Goal: Communication & Community: Ask a question

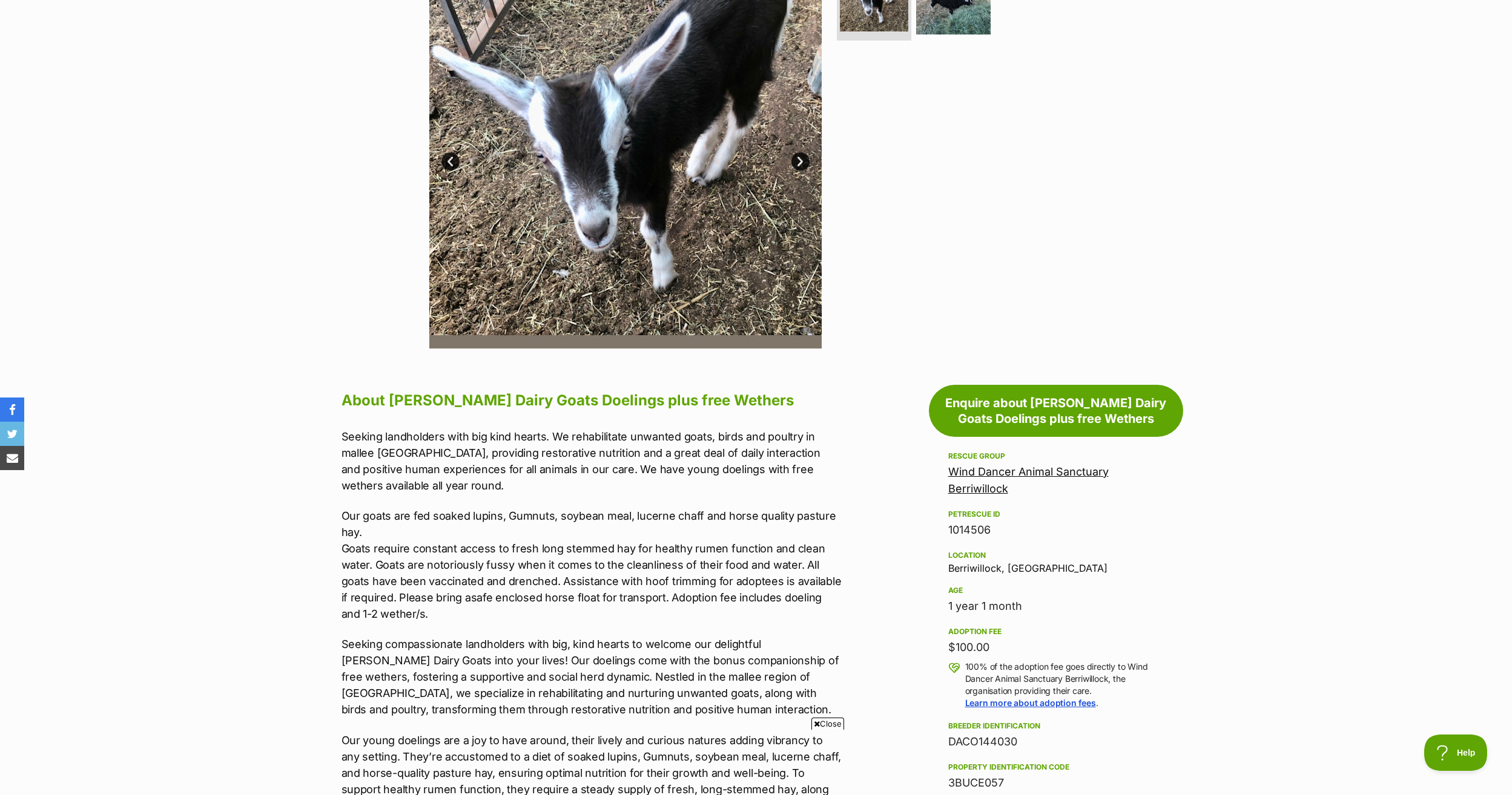
scroll to position [363, 0]
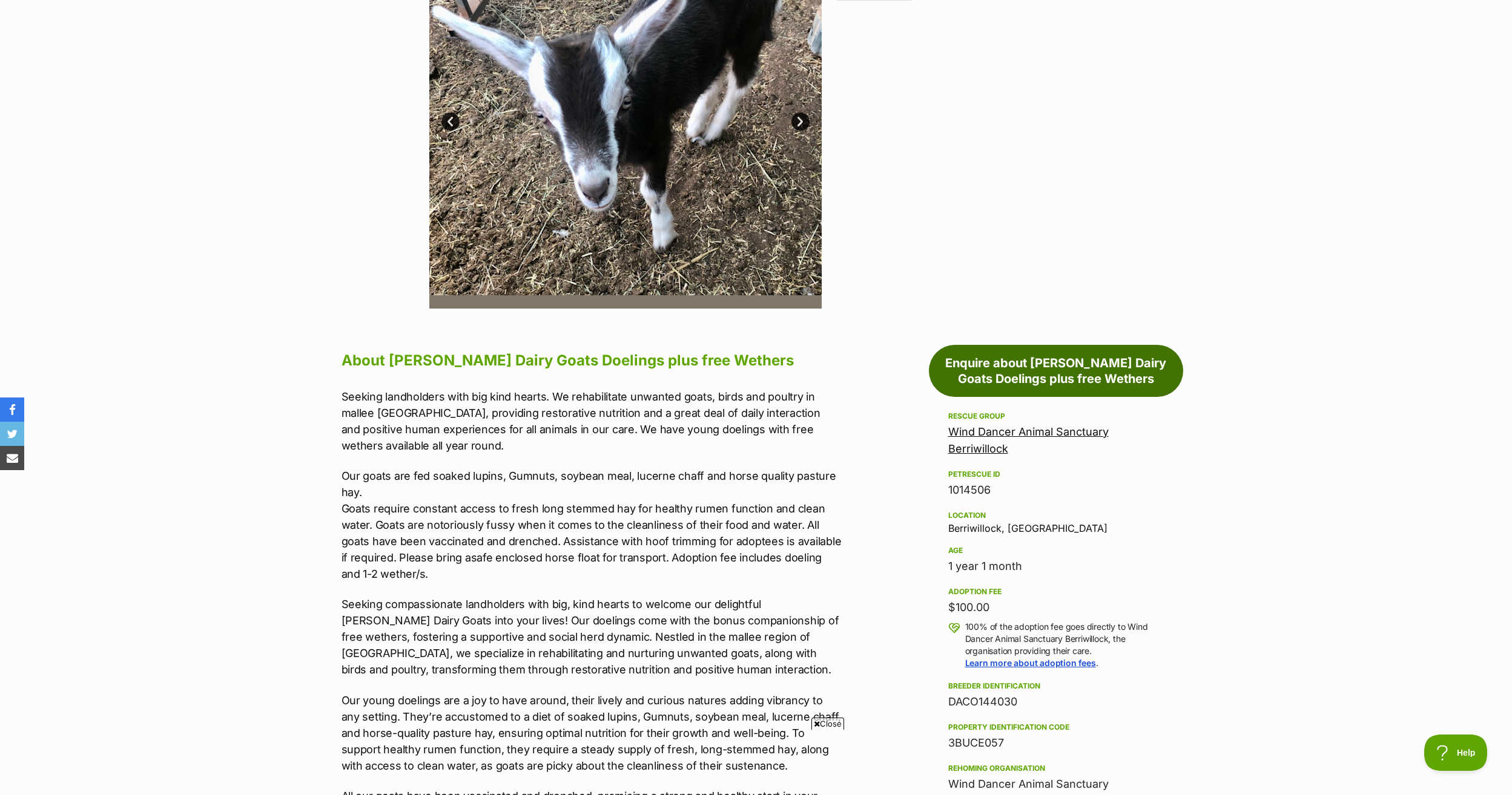
click at [1063, 375] on link "Enquire about [PERSON_NAME] Dairy Goats Doelings plus free Wethers" at bounding box center [1055, 370] width 255 height 52
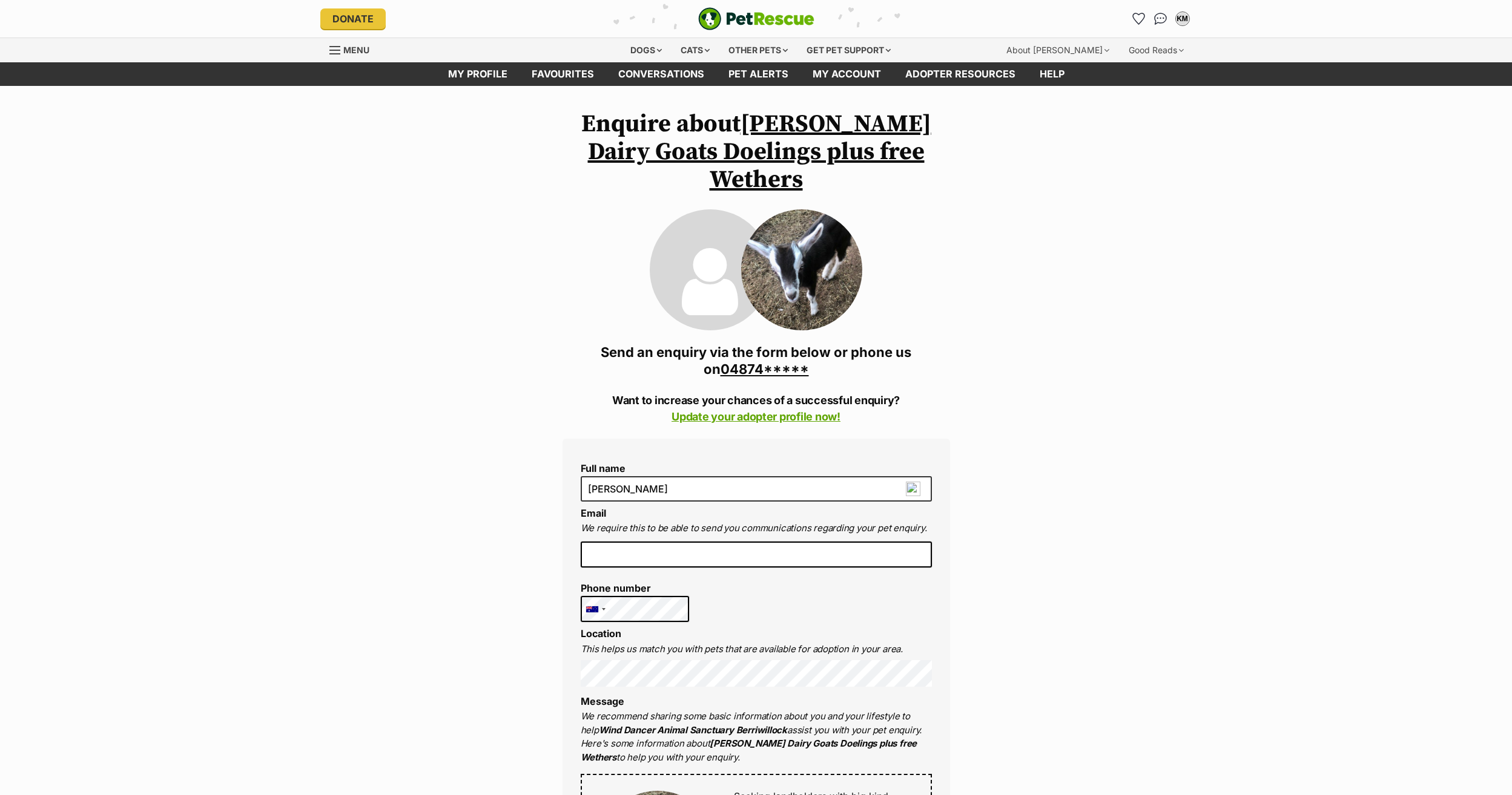
click at [679, 560] on input "email" at bounding box center [756, 554] width 352 height 26
type input "[EMAIL_ADDRESS][DOMAIN_NAME]"
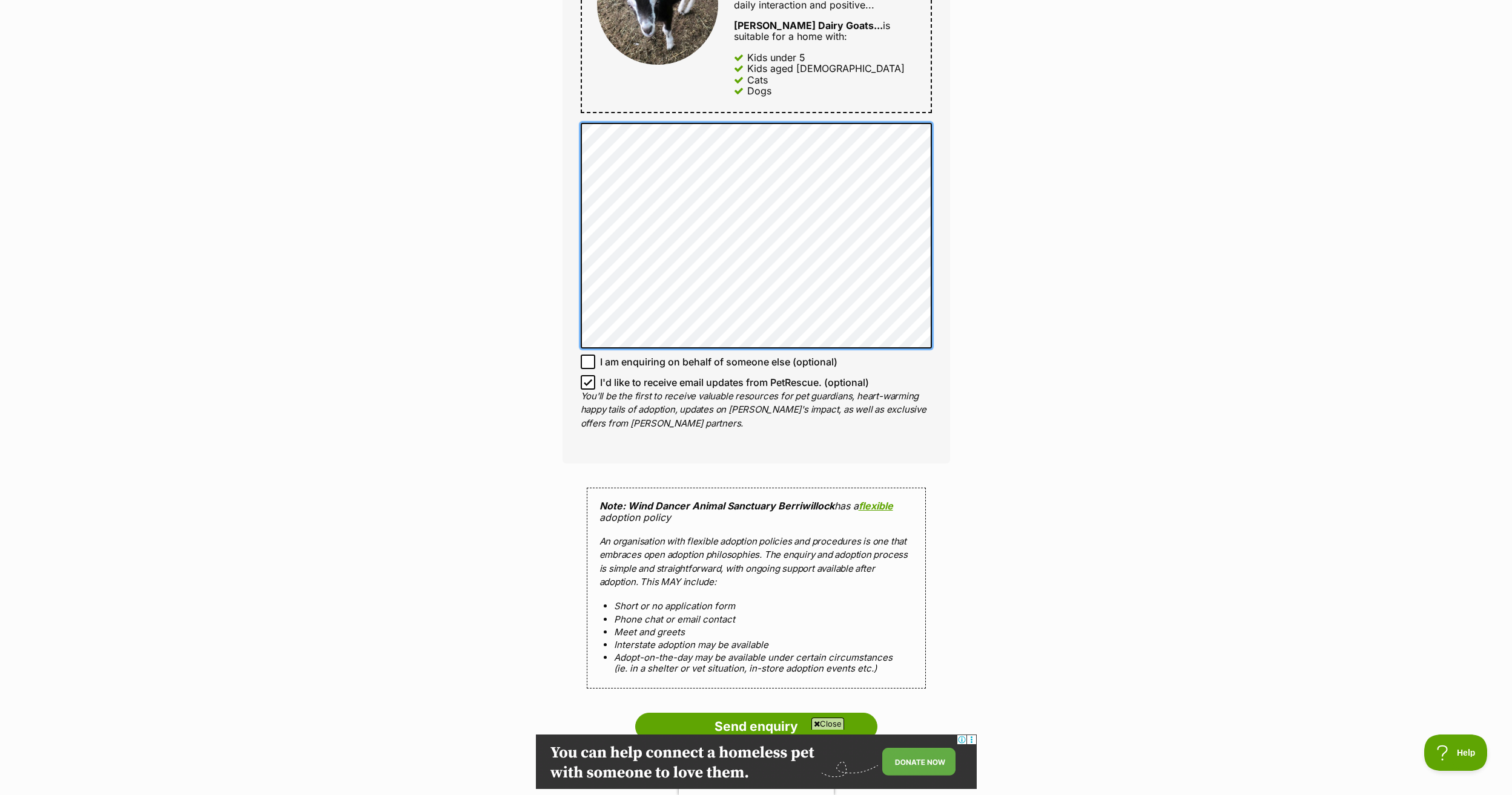
scroll to position [1089, 0]
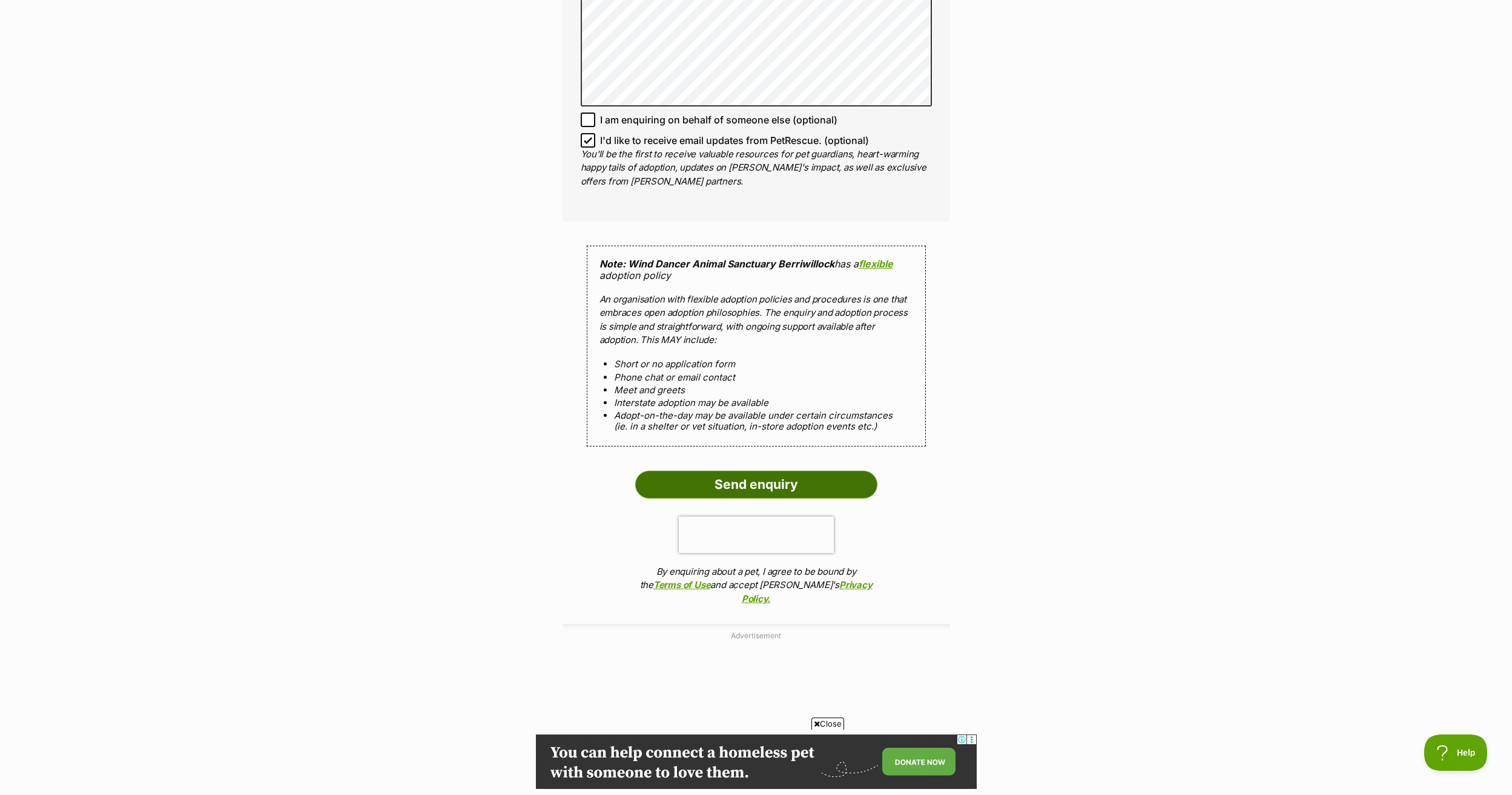
click at [787, 484] on input "Send enquiry" at bounding box center [756, 484] width 242 height 28
